Goal: Task Accomplishment & Management: Manage account settings

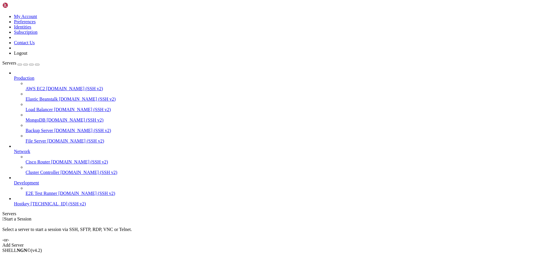
click at [29, 206] on span "Hostkey" at bounding box center [21, 203] width 15 height 5
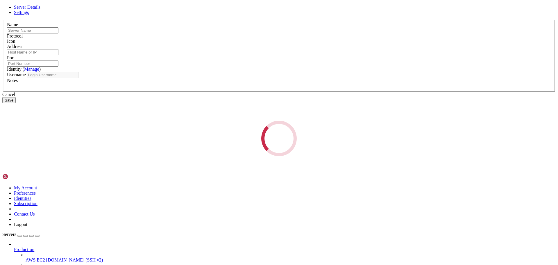
type input "Hostkey"
type input "[TECHNICAL_ID]"
type input "22"
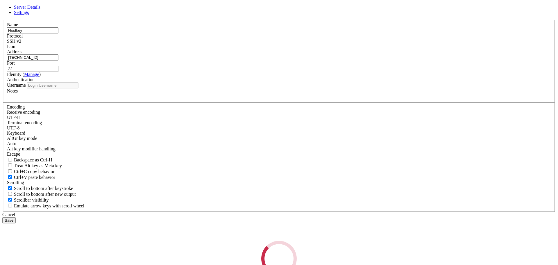
type input "root"
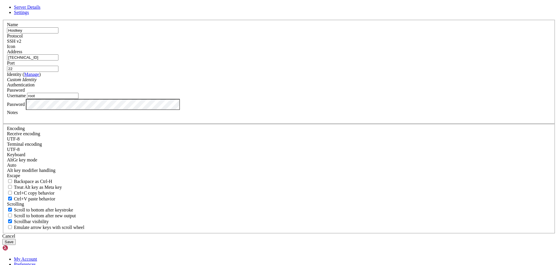
click at [26, 98] on label "Username" at bounding box center [16, 95] width 19 height 5
click at [79, 99] on input "root" at bounding box center [52, 96] width 51 height 6
click at [189, 168] on div "Server Details Settings Name Hostkey Protocol SSH v2 Icon" at bounding box center [279, 125] width 554 height 240
click at [16, 239] on button "Save" at bounding box center [8, 242] width 13 height 6
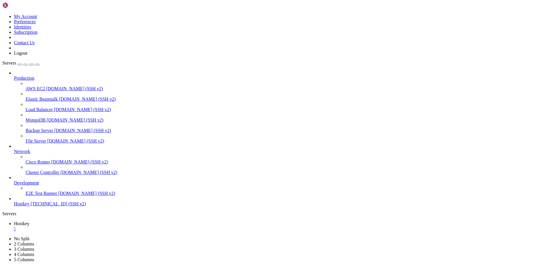
drag, startPoint x: 484, startPoint y: 1, endPoint x: 363, endPoint y: 47, distance: 129.8
